Goal: Task Accomplishment & Management: Complete application form

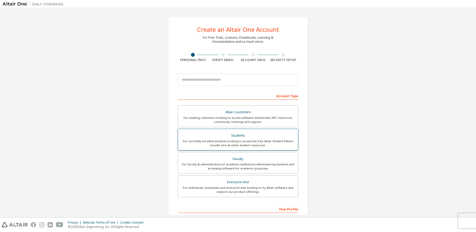
drag, startPoint x: 228, startPoint y: 136, endPoint x: 232, endPoint y: 134, distance: 3.8
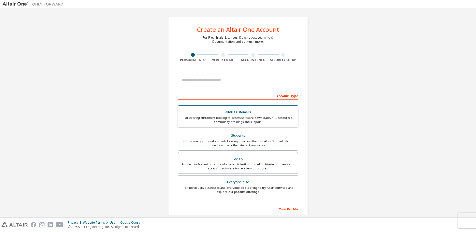
click at [229, 136] on div "Students" at bounding box center [238, 135] width 114 height 7
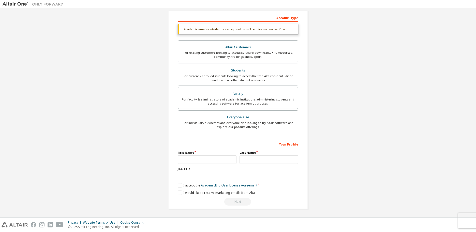
scroll to position [79, 0]
click at [194, 158] on input "text" at bounding box center [207, 159] width 59 height 8
type input "*******"
click at [180, 184] on label "I accept the Academic End-User License Agreement" at bounding box center [218, 185] width 80 height 4
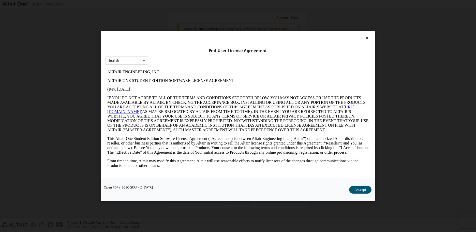
scroll to position [0, 0]
click at [129, 58] on div "English English" at bounding box center [126, 60] width 43 height 8
click at [360, 188] on button "I Accept" at bounding box center [360, 190] width 22 height 8
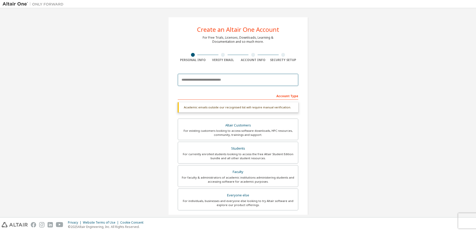
click at [232, 82] on input "email" at bounding box center [238, 80] width 121 height 12
type input "**********"
click at [355, 115] on div "**********" at bounding box center [238, 152] width 471 height 282
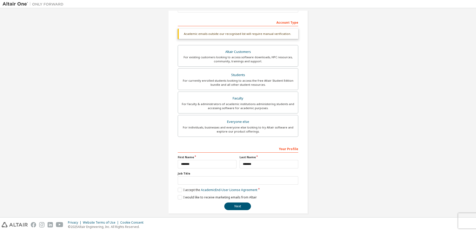
scroll to position [79, 0]
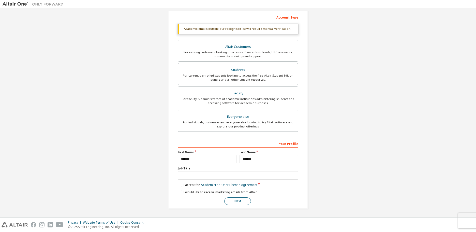
click at [230, 203] on button "Next" at bounding box center [237, 201] width 27 height 8
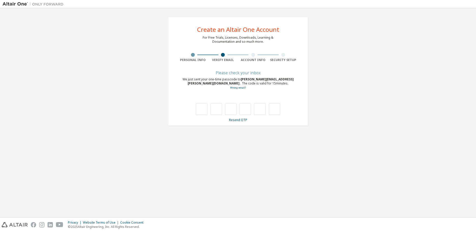
scroll to position [0, 0]
click at [236, 121] on link "Resend OTP" at bounding box center [238, 120] width 18 height 4
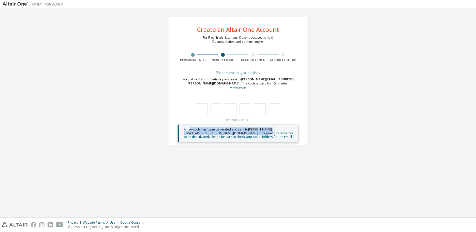
drag, startPoint x: 189, startPoint y: 129, endPoint x: 251, endPoint y: 134, distance: 61.7
click at [251, 134] on span "A new code has been generated and sent to [PERSON_NAME][EMAIL_ADDRESS][PERSON_N…" at bounding box center [238, 133] width 109 height 12
